Goal: Task Accomplishment & Management: Manage account settings

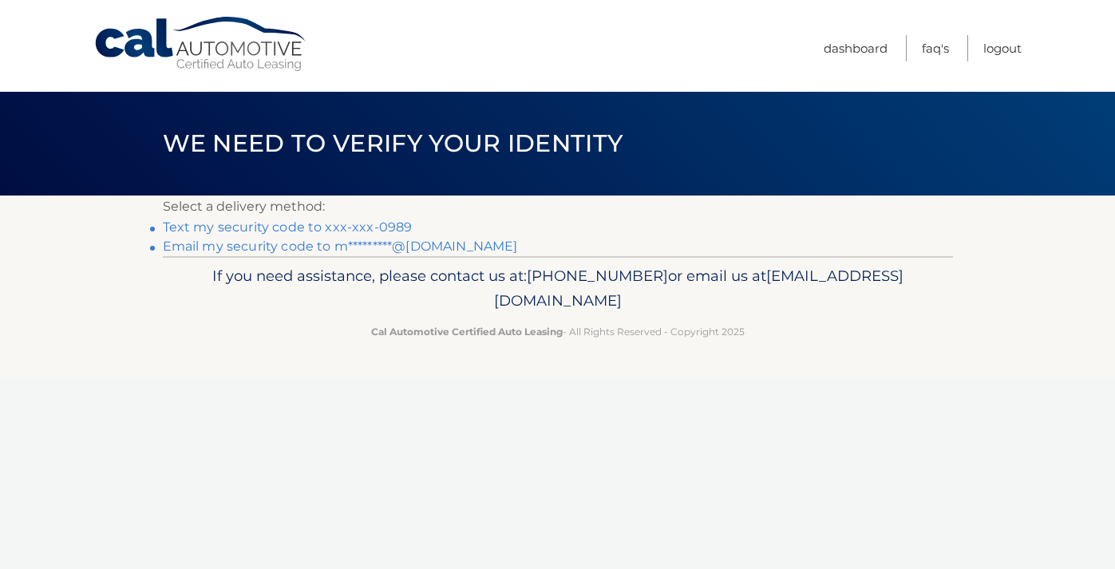
click at [339, 227] on link "Text my security code to xxx-xxx-0989" at bounding box center [288, 226] width 250 height 15
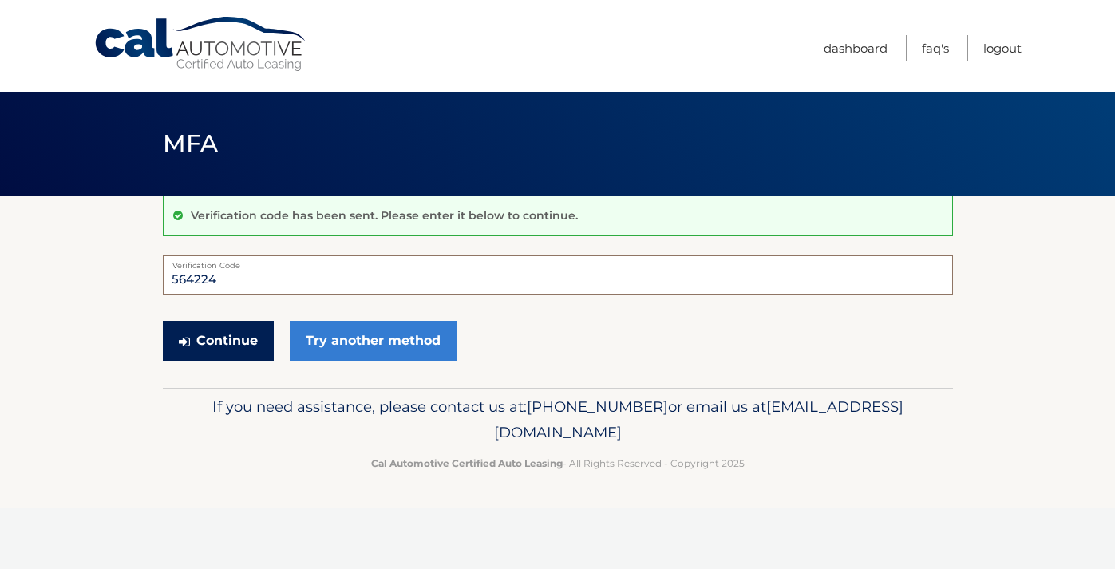
type input "564224"
click at [228, 354] on button "Continue" at bounding box center [218, 341] width 111 height 40
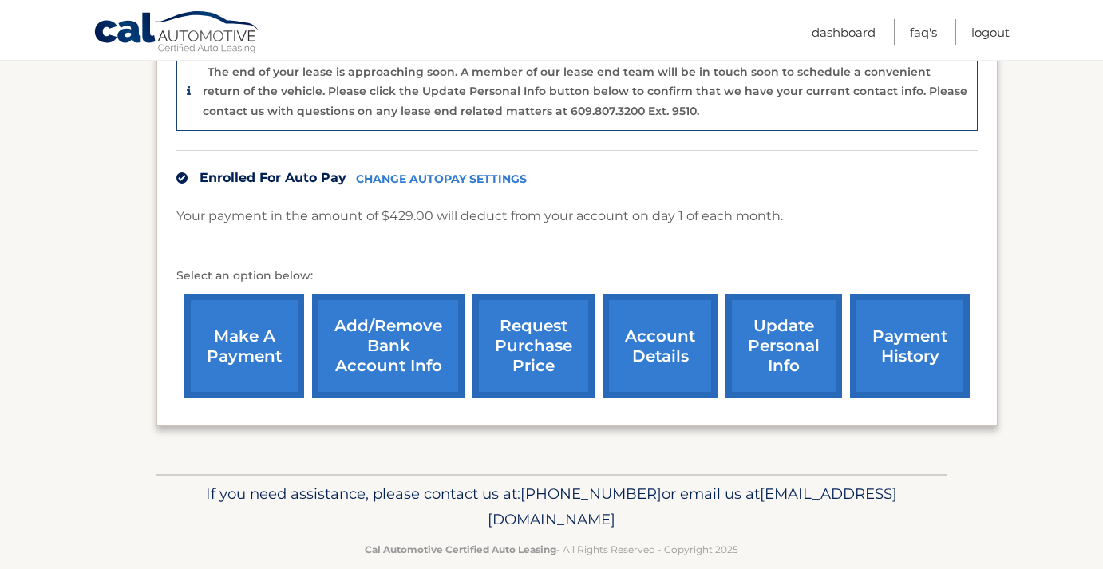
scroll to position [432, 0]
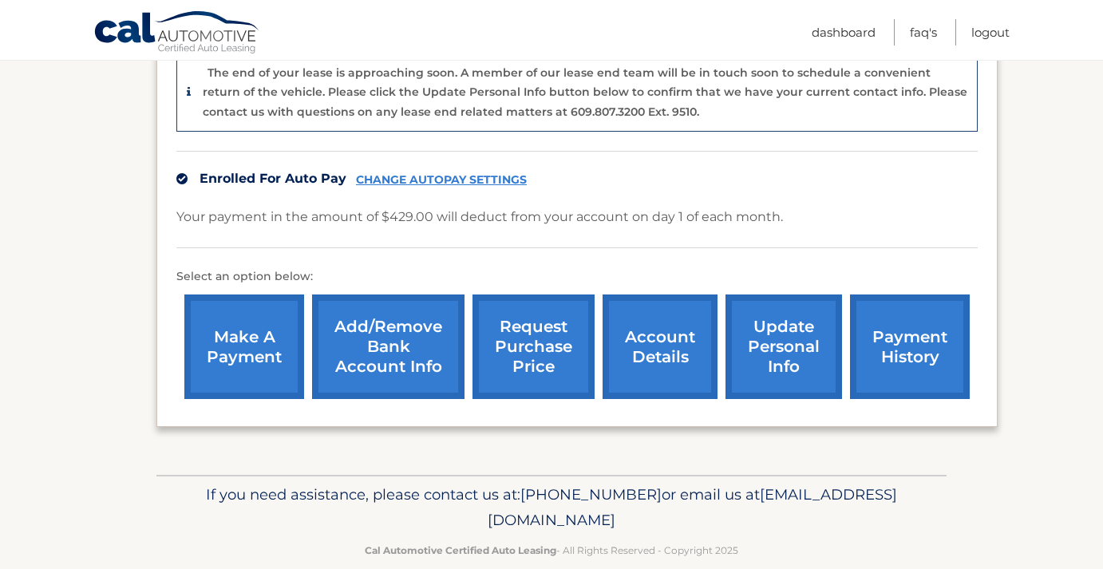
click at [653, 337] on link "account details" at bounding box center [660, 346] width 115 height 105
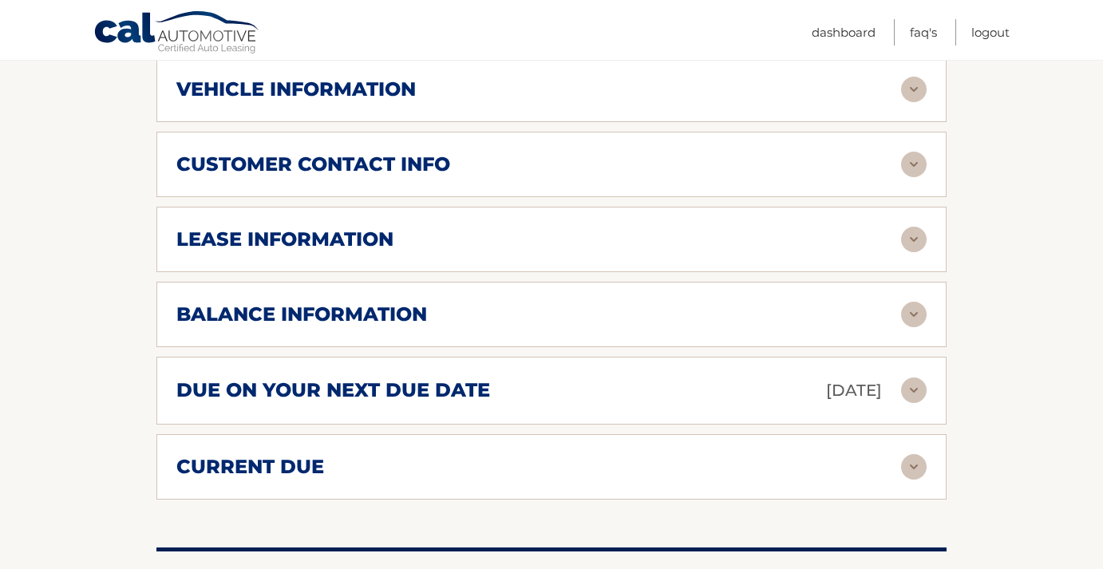
scroll to position [742, 0]
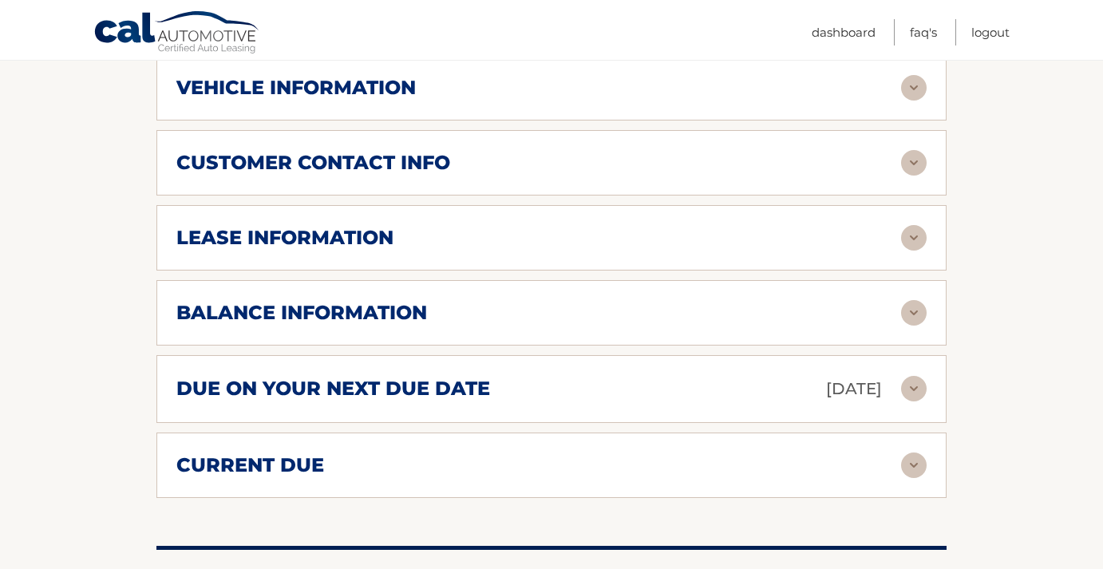
click at [913, 376] on img at bounding box center [914, 389] width 26 height 26
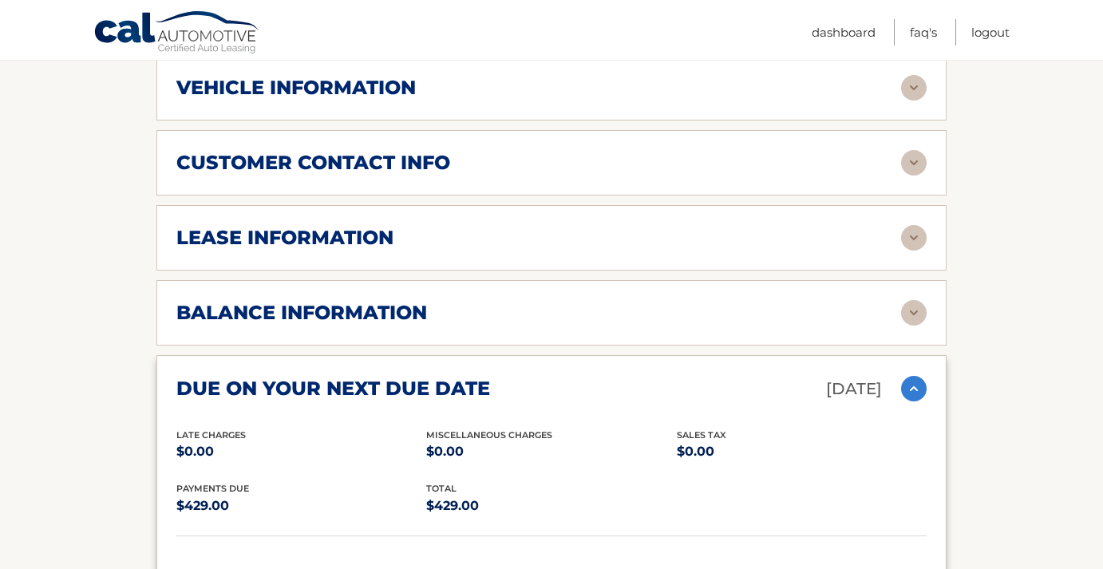
click at [911, 376] on img at bounding box center [914, 389] width 26 height 26
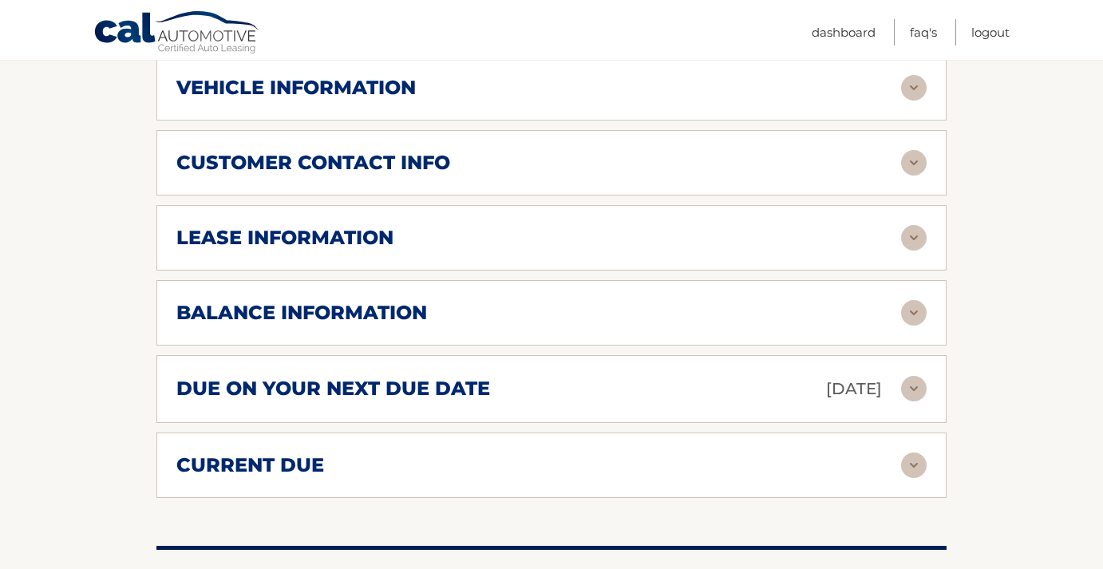
click at [912, 300] on img at bounding box center [914, 313] width 26 height 26
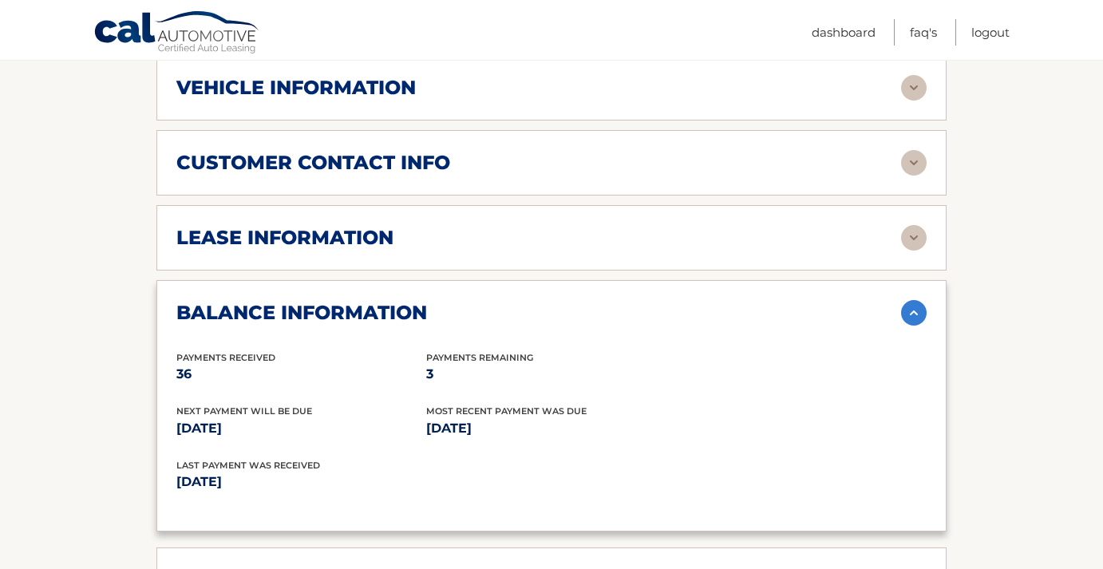
click at [915, 300] on img at bounding box center [914, 313] width 26 height 26
